Goal: Task Accomplishment & Management: Manage account settings

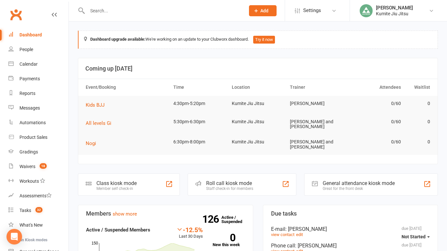
click at [103, 15] on input "text" at bounding box center [162, 10] width 155 height 9
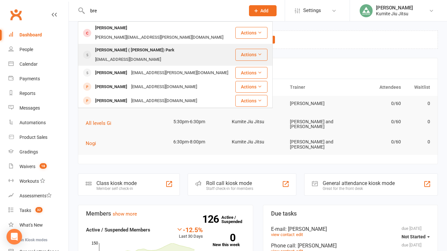
type input "bre"
click at [120, 45] on div "[PERSON_NAME] ( [PERSON_NAME]) Park" at bounding box center [134, 49] width 83 height 9
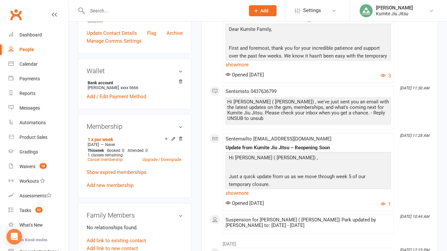
scroll to position [180, 0]
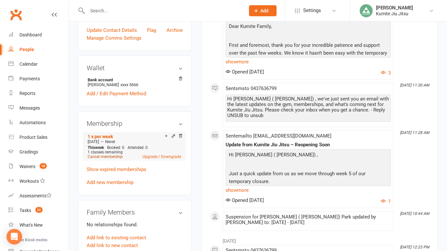
click at [113, 154] on link "Cancel membership" at bounding box center [105, 156] width 35 height 5
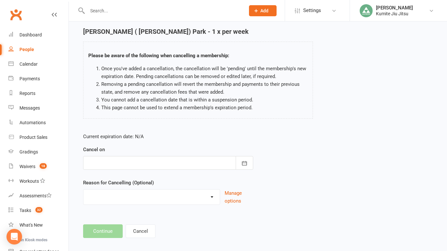
scroll to position [30, 0]
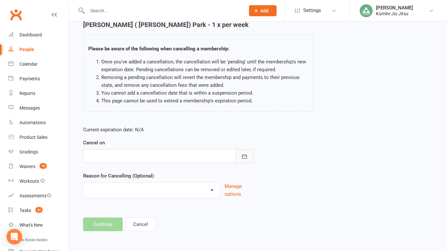
click at [244, 155] on icon "button" at bounding box center [244, 156] width 6 height 6
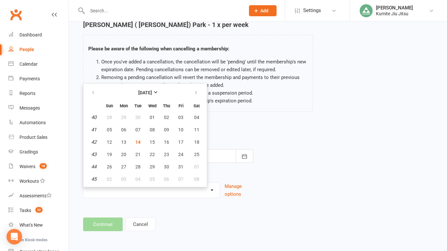
click at [336, 102] on div "[PERSON_NAME] ( [PERSON_NAME]) Park - 1 x per week Please be aware of the follo…" at bounding box center [257, 71] width 359 height 100
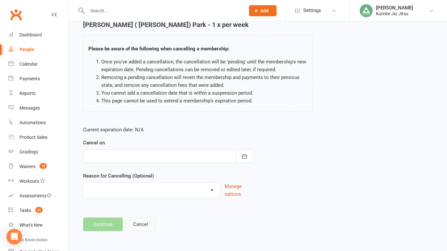
click at [139, 224] on button "Cancel" at bounding box center [141, 224] width 30 height 14
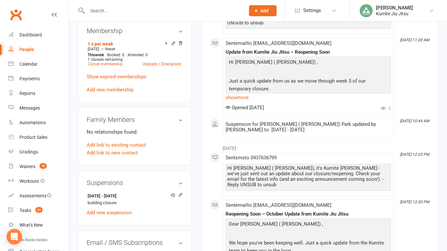
scroll to position [281, 0]
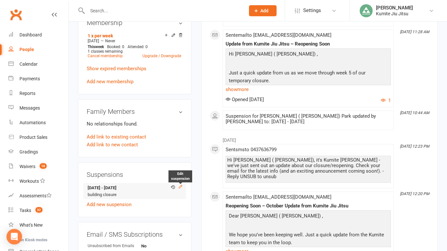
click at [182, 184] on icon at bounding box center [180, 186] width 5 height 5
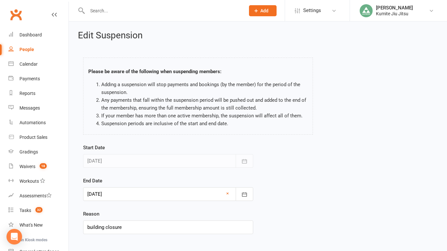
click at [139, 193] on div at bounding box center [168, 194] width 170 height 14
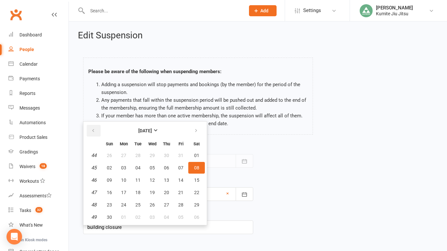
click at [95, 131] on icon "button" at bounding box center [93, 130] width 5 height 5
click at [141, 178] on button "14" at bounding box center [138, 180] width 14 height 12
type input "[DATE]"
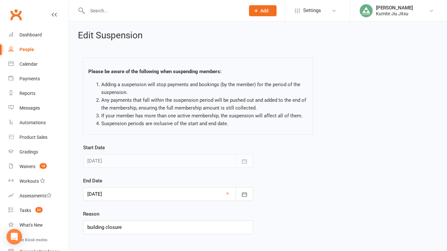
scroll to position [35, 0]
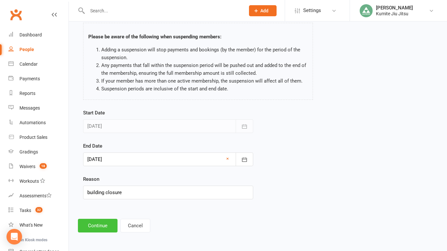
click at [99, 227] on button "Continue" at bounding box center [98, 225] width 40 height 14
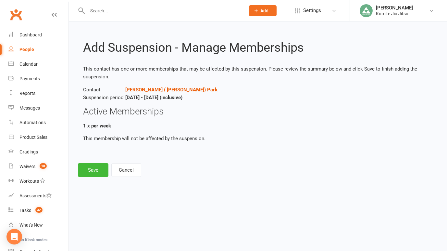
scroll to position [0, 0]
click at [97, 167] on button "Save" at bounding box center [93, 170] width 31 height 14
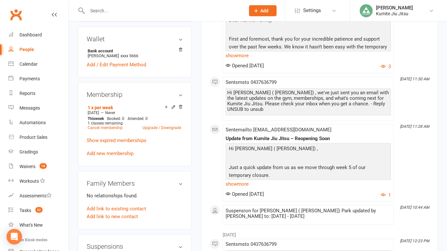
scroll to position [210, 0]
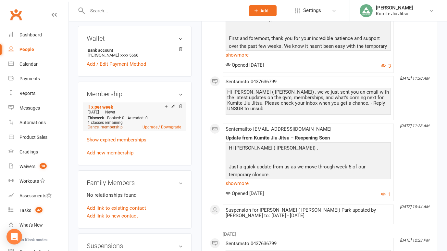
click at [102, 125] on link "Cancel membership" at bounding box center [105, 127] width 35 height 5
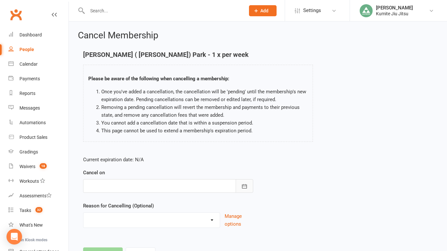
click at [244, 185] on icon "button" at bounding box center [244, 186] width 6 height 6
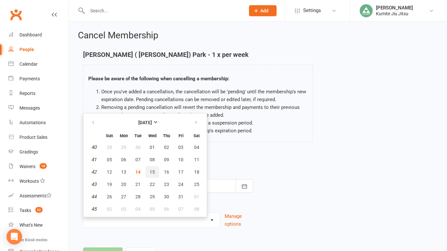
click at [152, 172] on span "15" at bounding box center [152, 171] width 5 height 5
type input "[DATE]"
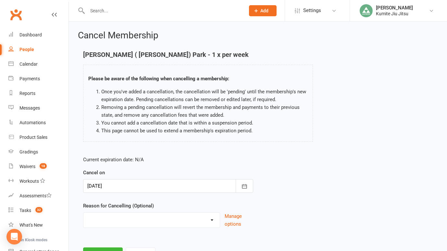
click at [176, 218] on select "Holiday Injury Other reason" at bounding box center [151, 218] width 136 height 13
select select "2"
click at [83, 212] on select "Holiday Injury Other reason" at bounding box center [151, 218] width 136 height 13
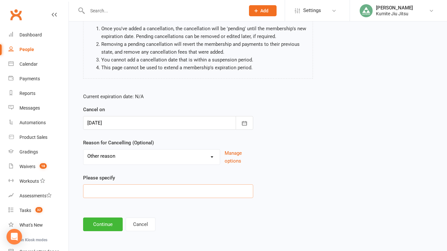
click at [125, 188] on input at bounding box center [168, 191] width 170 height 14
type input "never comes to classes"
click at [100, 227] on button "Continue" at bounding box center [103, 224] width 40 height 14
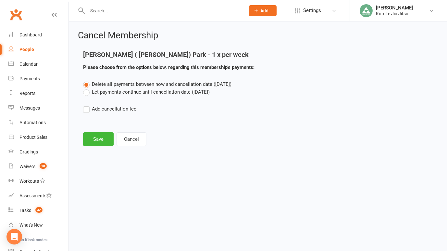
click at [99, 147] on div "Cancel Membership [PERSON_NAME] ( [PERSON_NAME]) Park - 1 x per week Please cho…" at bounding box center [258, 88] width 378 height 135
click at [98, 137] on button "Save" at bounding box center [98, 139] width 31 height 14
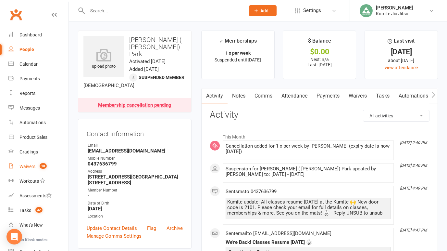
click at [35, 168] on link "Waivers 18" at bounding box center [38, 166] width 60 height 15
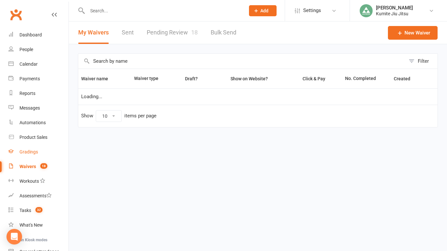
select select "25"
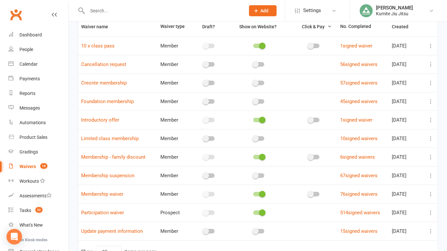
scroll to position [50, 0]
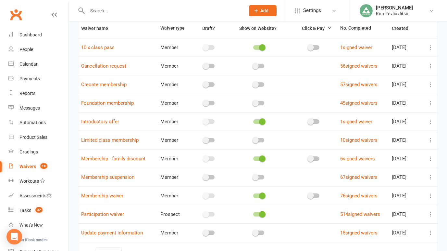
click at [431, 212] on icon at bounding box center [431, 214] width 6 height 6
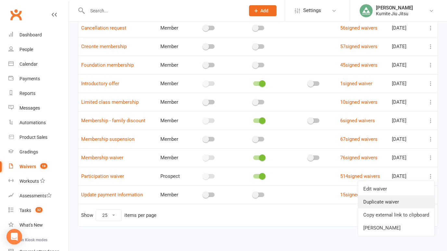
scroll to position [91, 0]
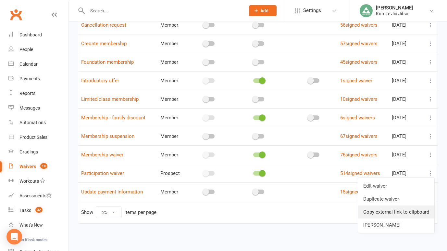
click at [387, 211] on link "Copy external link to clipboard" at bounding box center [396, 211] width 76 height 13
